Goal: Task Accomplishment & Management: Complete application form

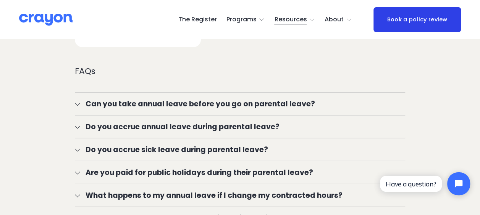
scroll to position [1106, 0]
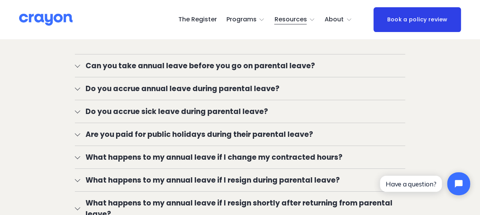
click at [76, 85] on div at bounding box center [77, 87] width 5 height 5
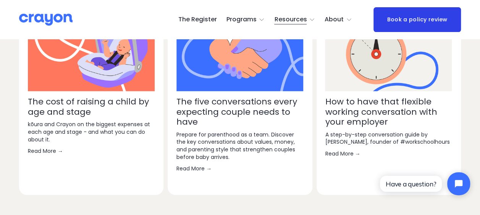
scroll to position [1679, 0]
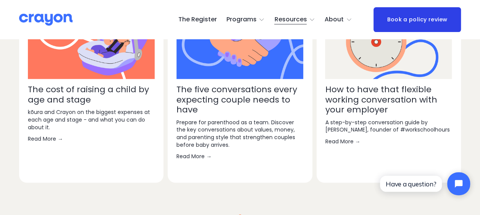
click at [338, 145] on link "Read More →" at bounding box center [388, 142] width 127 height 8
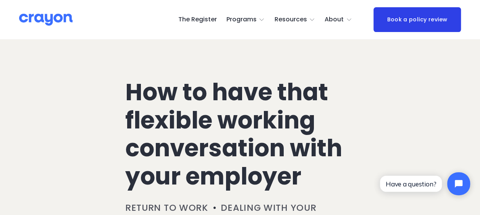
click at [195, 20] on link "The Register" at bounding box center [197, 20] width 39 height 12
